Goal: Complete application form

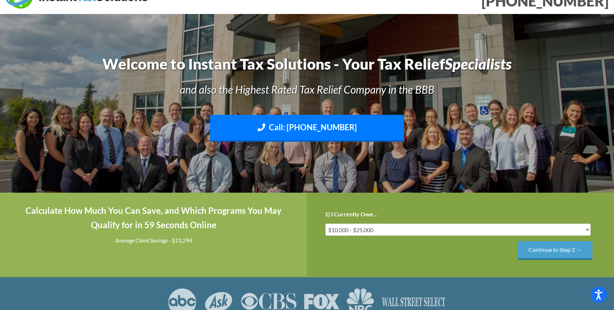
scroll to position [22, 0]
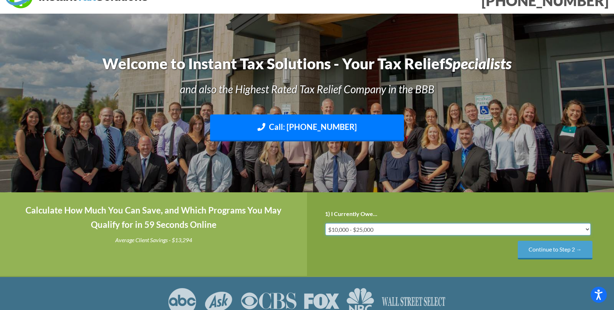
click at [396, 228] on select "Less than $10,000 $10,000 - $25,000 $25,000 - $50,000 $50,000 - $75,000 $75,000+" at bounding box center [457, 229] width 265 height 12
click at [325, 223] on select "Less than $10,000 $10,000 - $25,000 $25,000 - $50,000 $50,000 - $75,000 $75,000+" at bounding box center [457, 229] width 265 height 12
click at [514, 232] on select "Less than $10,000 $10,000 - $25,000 $25,000 - $50,000 $50,000 - $75,000 $75,000+" at bounding box center [457, 229] width 265 height 12
select select "50-75"
click at [325, 223] on select "Less than $10,000 $10,000 - $25,000 $25,000 - $50,000 $50,000 - $75,000 $75,000+" at bounding box center [457, 229] width 265 height 12
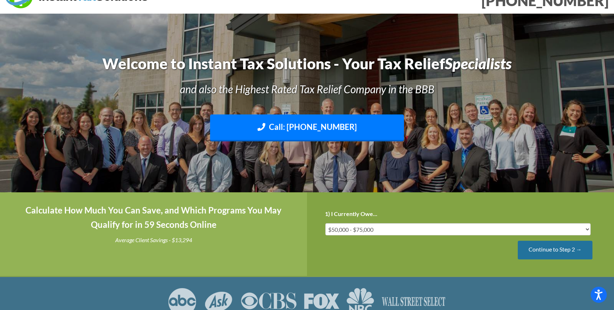
click at [553, 251] on input "Continue to Step 2 →" at bounding box center [555, 250] width 75 height 18
click at [556, 255] on input "Continue to Step 3 →" at bounding box center [555, 250] width 75 height 18
